Goal: Information Seeking & Learning: Check status

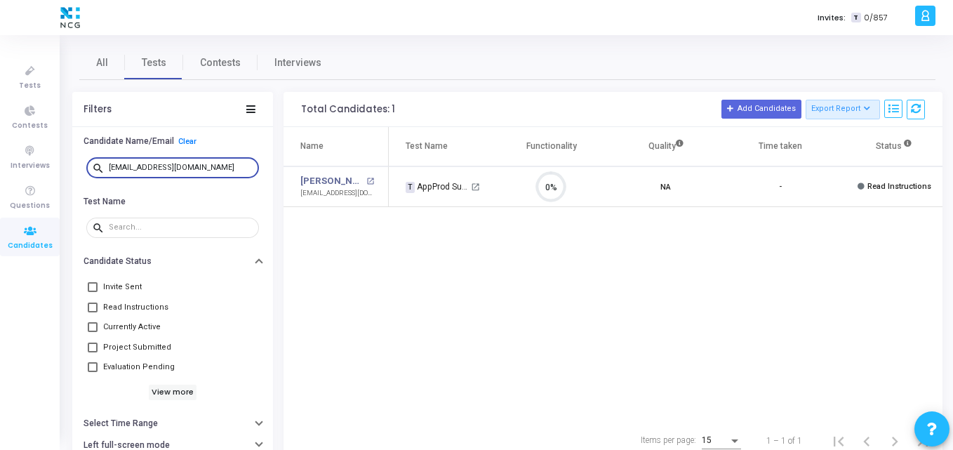
scroll to position [29, 36]
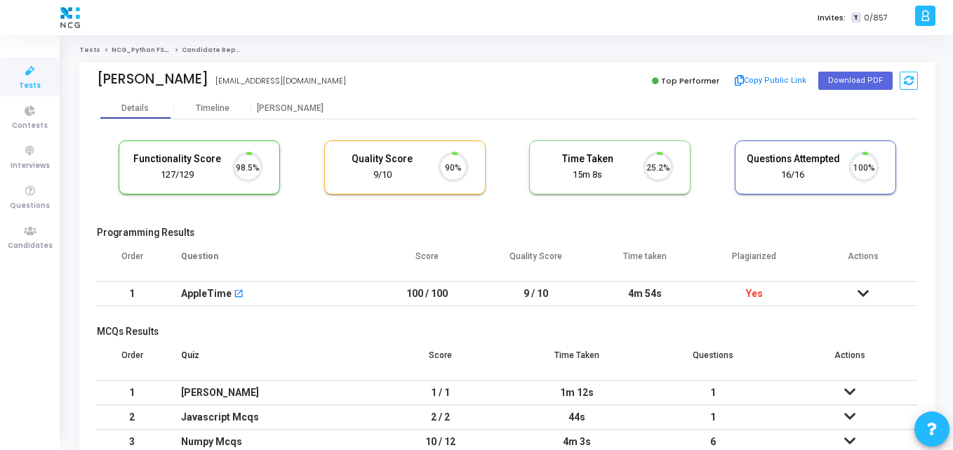
scroll to position [29, 36]
click at [149, 72] on div "Vemireddy" at bounding box center [153, 79] width 112 height 16
copy div "Vemireddy"
click at [279, 272] on th "Question" at bounding box center [270, 261] width 206 height 39
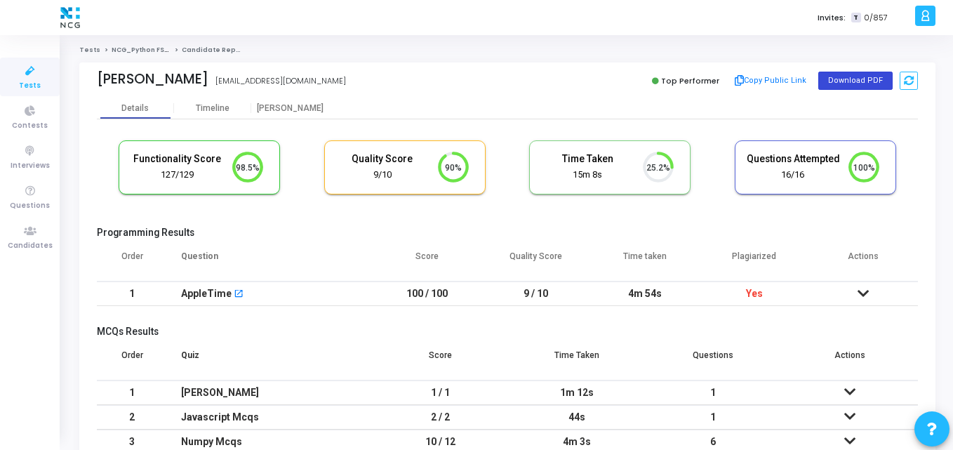
click at [855, 72] on button "Download PDF" at bounding box center [855, 81] width 74 height 18
click at [28, 229] on icon at bounding box center [29, 231] width 29 height 18
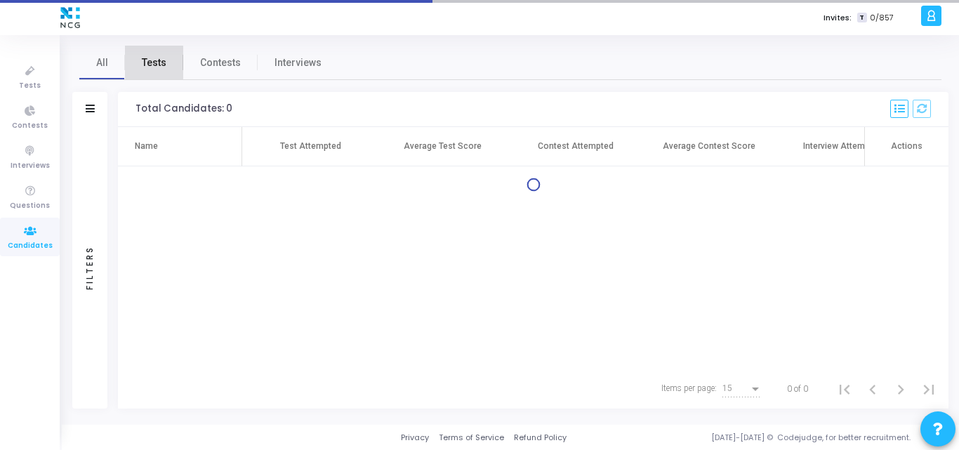
click at [152, 62] on span "Tests" at bounding box center [154, 62] width 25 height 15
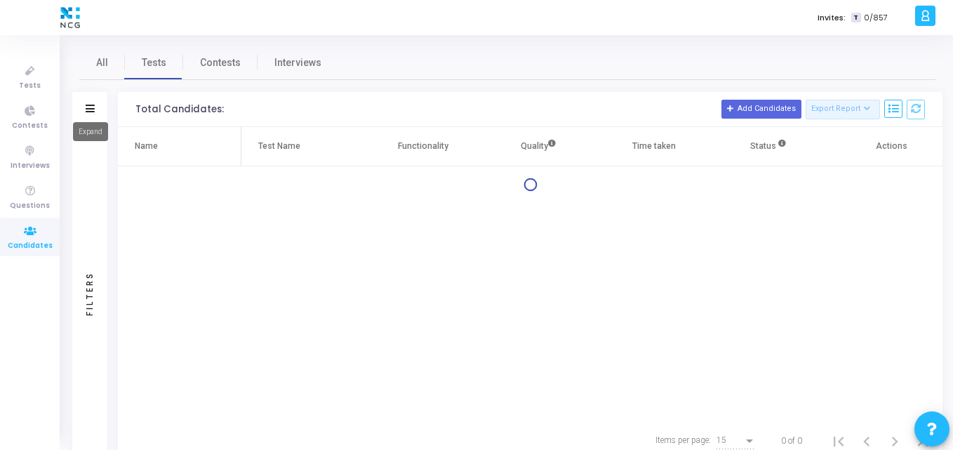
click at [88, 109] on icon at bounding box center [90, 109] width 9 height 8
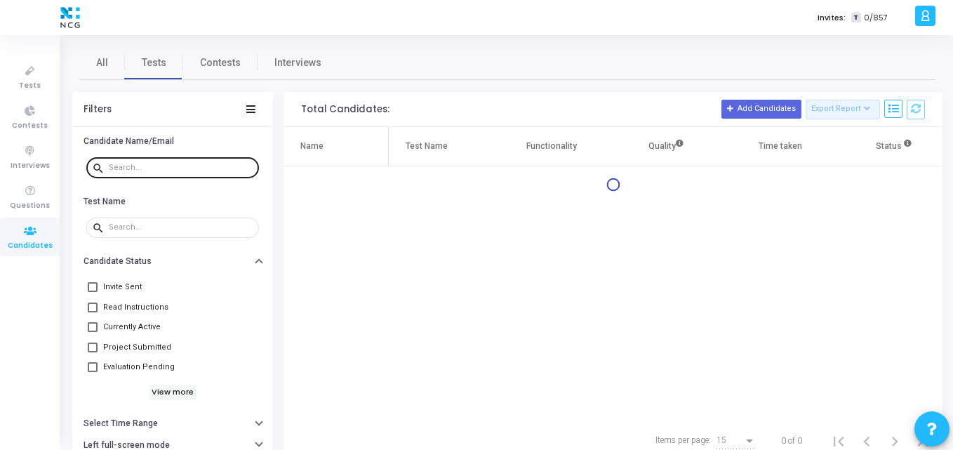
click at [194, 168] on input "text" at bounding box center [181, 168] width 145 height 8
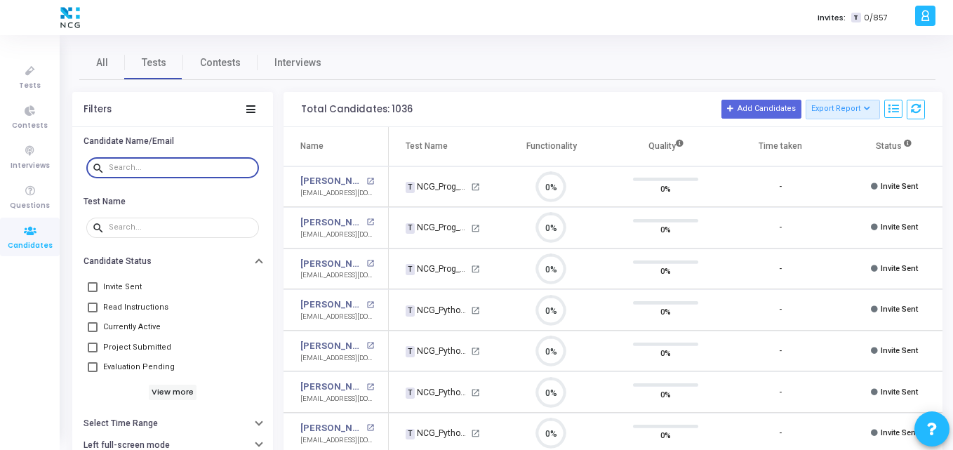
paste input "sachintkn1998@gmail.com"
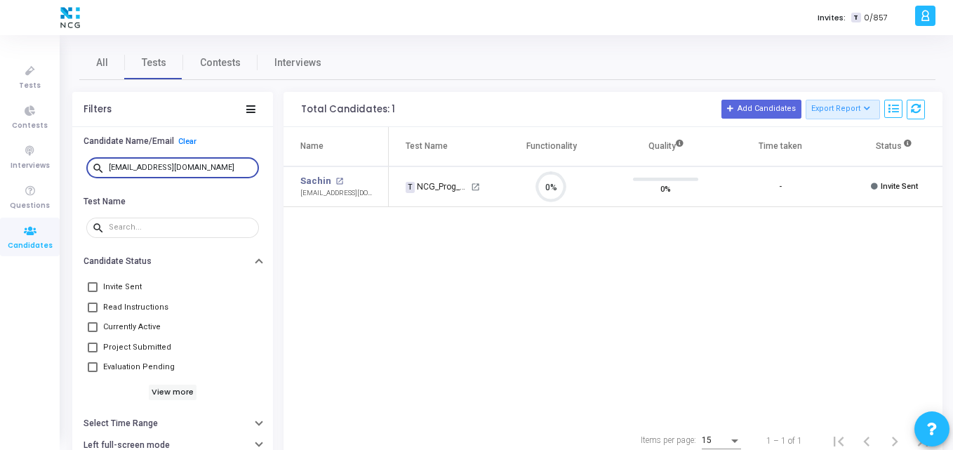
click at [235, 168] on input "sachintkn1998@gmail.com" at bounding box center [181, 168] width 145 height 8
drag, startPoint x: 202, startPoint y: 168, endPoint x: 53, endPoint y: 162, distance: 149.6
click at [53, 162] on div "Tests Contests Interviews Questions Candidates Invites: T 0/857 K Kajal Setting…" at bounding box center [476, 225] width 953 height 450
paste input "mg.bala925"
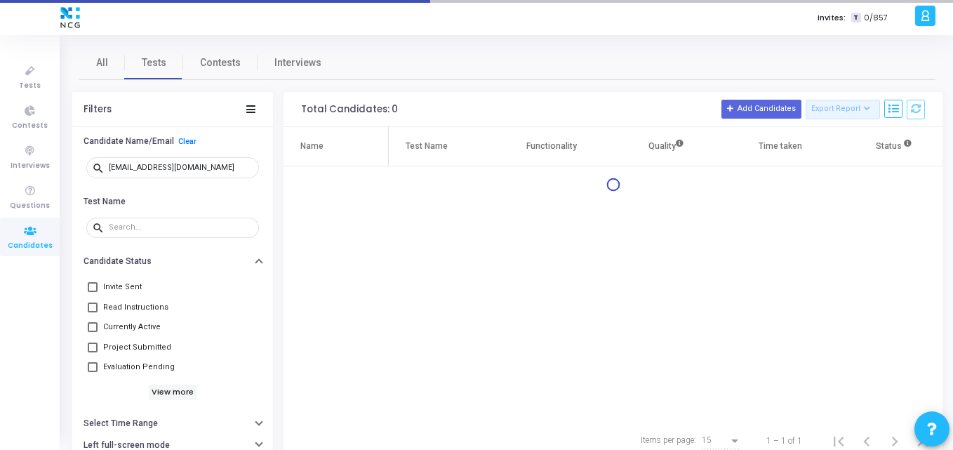
click at [464, 284] on div "Name Test Name Functionality Quality Time taken Status Actions" at bounding box center [613, 274] width 659 height 294
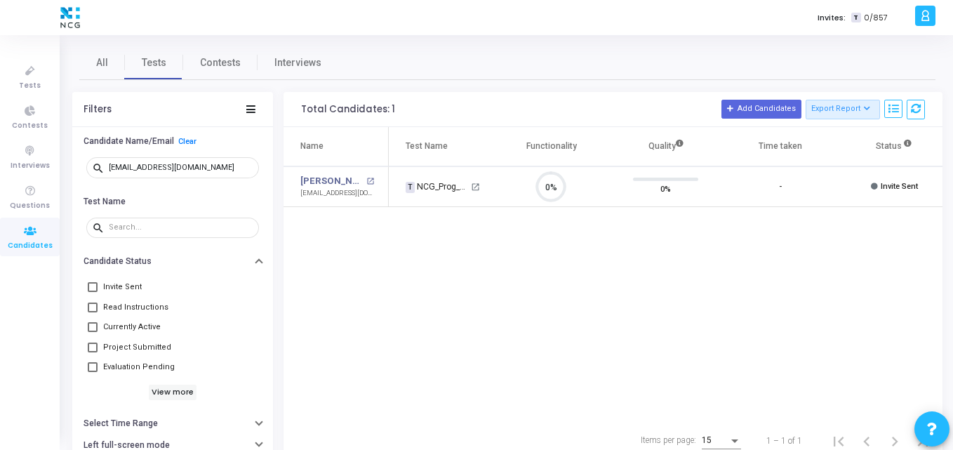
click at [525, 269] on div "Name Test Name Functionality Quality Time taken Status Actions Bala Krishna Mg …" at bounding box center [613, 274] width 659 height 294
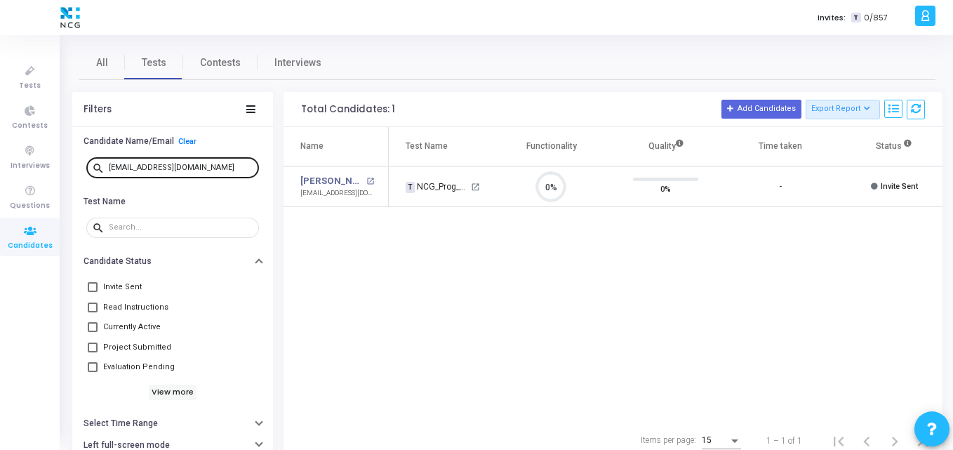
click at [201, 166] on div "mg.bala925@gmail.com" at bounding box center [181, 167] width 145 height 22
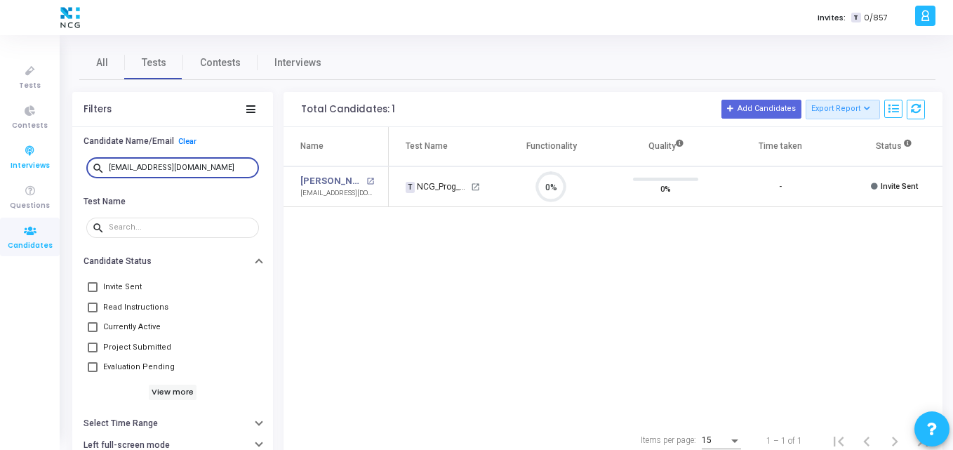
drag, startPoint x: 201, startPoint y: 166, endPoint x: 4, endPoint y: 139, distance: 198.4
click at [4, 139] on div "Tests Contests Interviews Questions Candidates Invites: T 0/857 K Kajal Setting…" at bounding box center [476, 225] width 953 height 450
paste input "srinuvasulareddy.tec09"
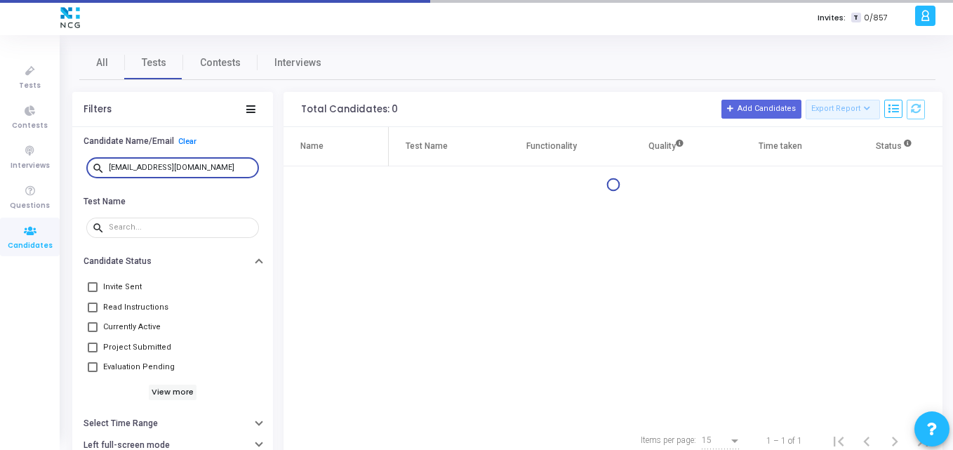
type input "srinuvasulareddy.tec09@gmail.com"
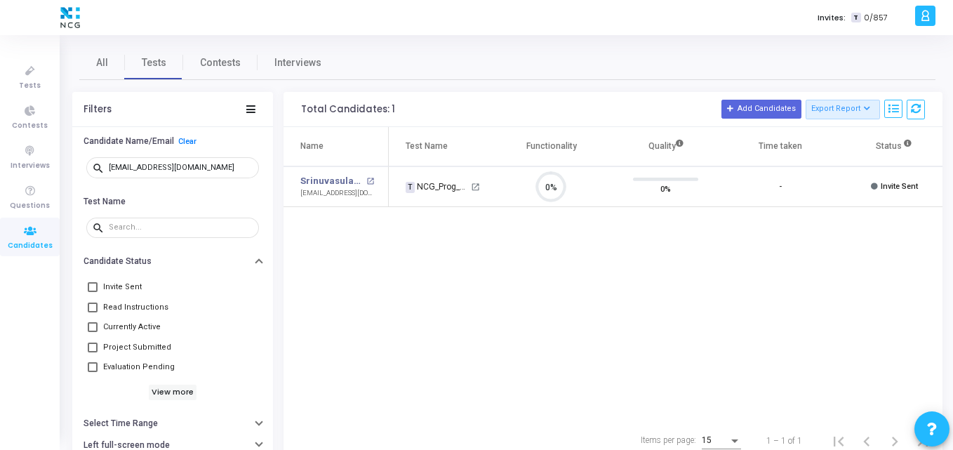
click at [465, 305] on div "Name Test Name Functionality Quality Time taken Status Actions Srinuvasula Redd…" at bounding box center [613, 274] width 659 height 294
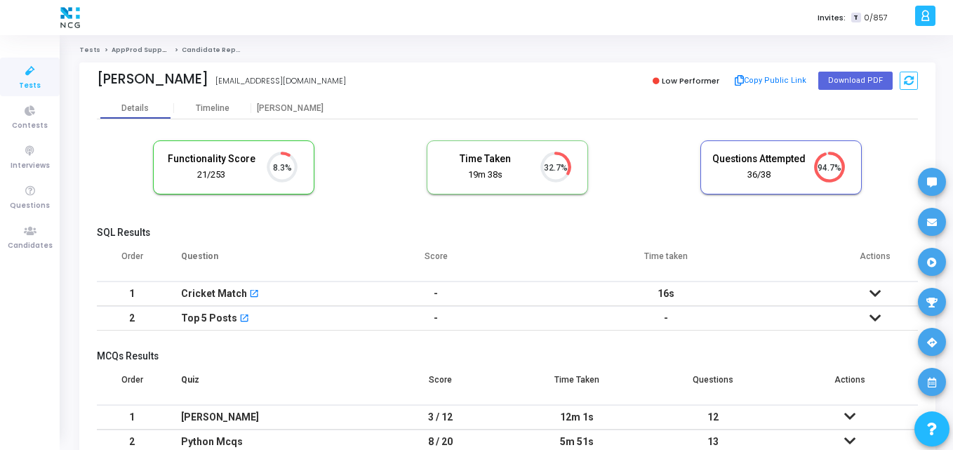
scroll to position [6, 6]
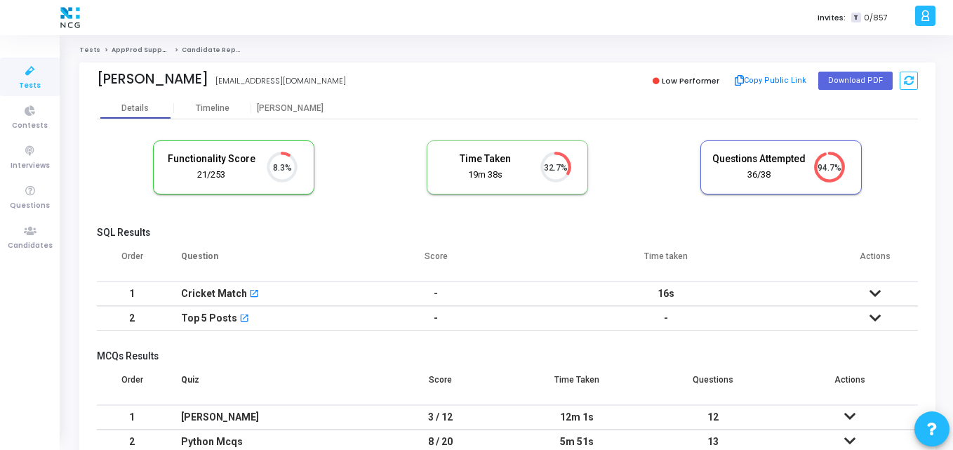
click at [293, 229] on h5 "SQL Results" at bounding box center [507, 233] width 821 height 12
click at [336, 240] on div "SQL Results Order Question Score Time taken Actions 1 Cricket Match open_in_new…" at bounding box center [507, 283] width 821 height 112
